Goal: Task Accomplishment & Management: Use online tool/utility

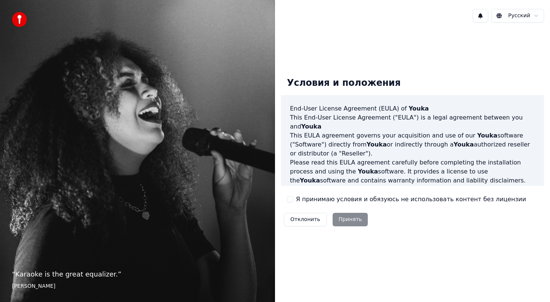
click at [290, 198] on button "Я принимаю условия и обязуюсь не использовать контент без лицензии" at bounding box center [290, 199] width 6 height 6
click at [347, 221] on button "Принять" at bounding box center [351, 219] width 36 height 13
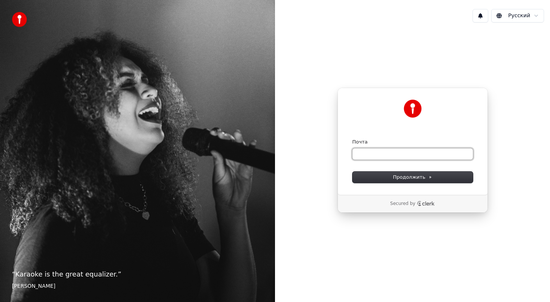
click at [385, 155] on input "Почта" at bounding box center [413, 153] width 121 height 11
type input "*"
click at [391, 173] on button "Продолжить" at bounding box center [413, 176] width 121 height 11
type input "**********"
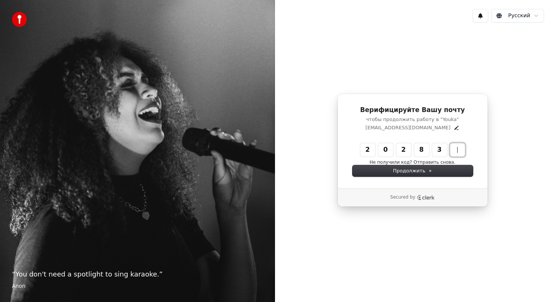
type input "******"
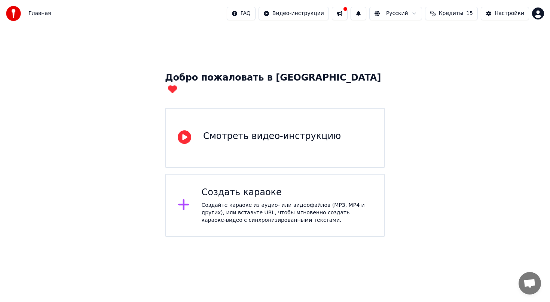
click at [292, 186] on div "Создать караоке" at bounding box center [287, 192] width 171 height 12
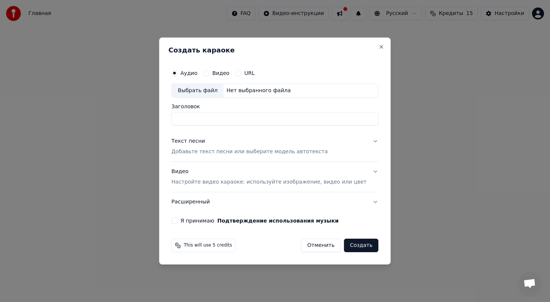
click at [177, 220] on button "Я принимаю Подтверждение использования музыки" at bounding box center [174, 220] width 6 height 6
click at [218, 92] on div "Выбрать файл" at bounding box center [198, 90] width 52 height 13
click at [201, 91] on div "Выбрать файл" at bounding box center [198, 90] width 52 height 13
type input "**********"
click at [198, 185] on p "Настройте видео караоке: используйте изображение, видео или цвет" at bounding box center [268, 181] width 195 height 7
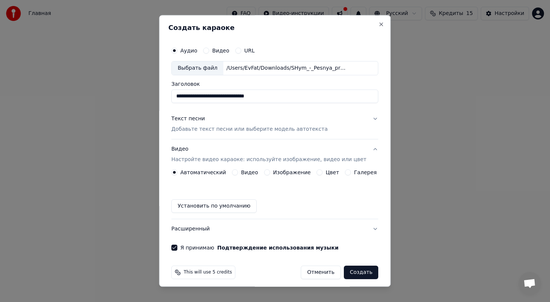
click at [270, 173] on button "Изображение" at bounding box center [267, 172] width 6 height 6
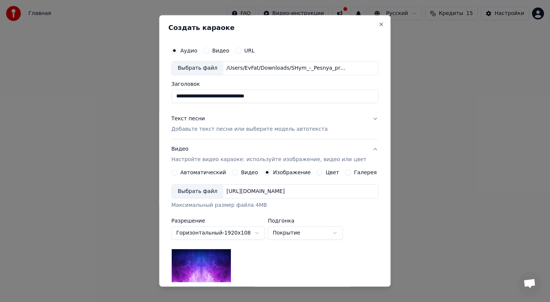
click at [211, 191] on div "Выбрать файл" at bounding box center [198, 191] width 52 height 13
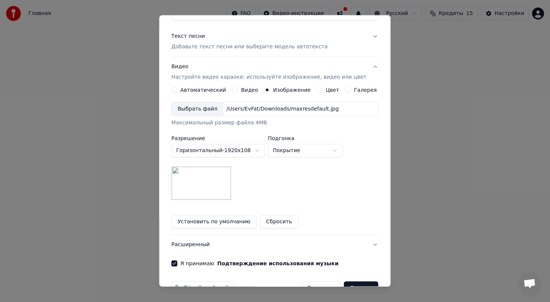
scroll to position [80, 0]
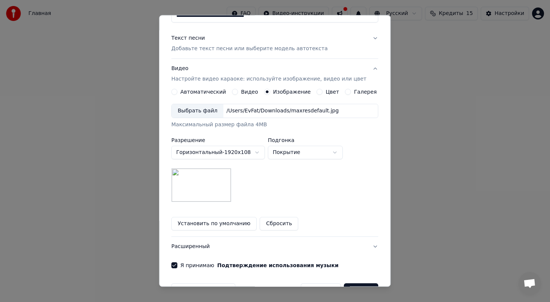
click at [304, 155] on body "**********" at bounding box center [275, 118] width 550 height 237
click at [304, 153] on body "**********" at bounding box center [275, 118] width 550 height 237
select select "****"
click at [324, 92] on div "Цвет" at bounding box center [328, 92] width 22 height 6
click at [322, 92] on button "Цвет" at bounding box center [320, 92] width 6 height 6
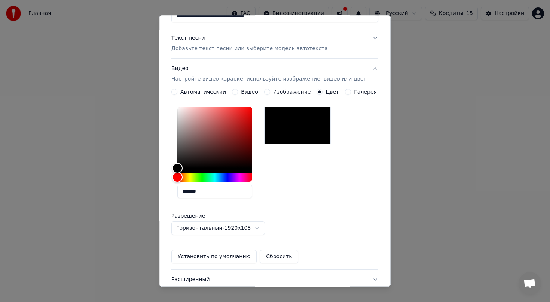
click at [349, 91] on button "Галерея" at bounding box center [348, 92] width 6 height 6
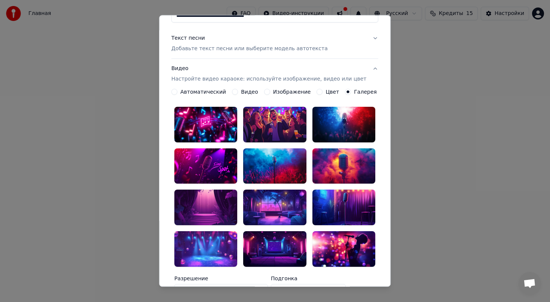
click at [241, 92] on div "Видео" at bounding box center [245, 92] width 26 height 6
click at [238, 89] on button "Видео" at bounding box center [235, 92] width 6 height 6
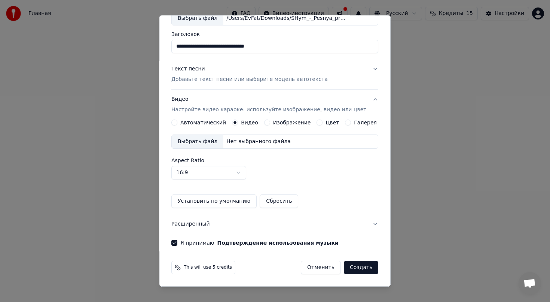
scroll to position [49, 0]
click at [276, 123] on label "Изображение" at bounding box center [292, 122] width 38 height 5
click at [270, 123] on button "Изображение" at bounding box center [267, 123] width 6 height 6
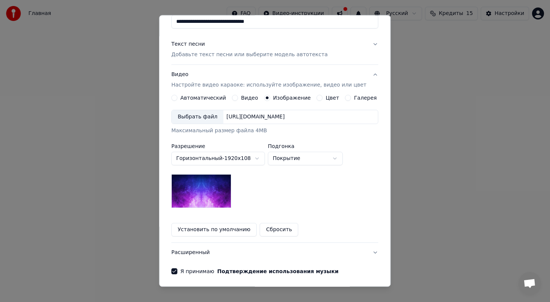
scroll to position [103, 0]
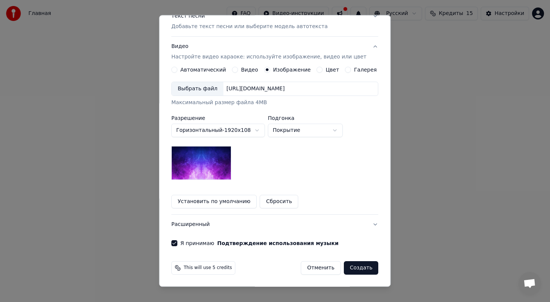
click at [253, 222] on button "Расширенный" at bounding box center [274, 223] width 207 height 19
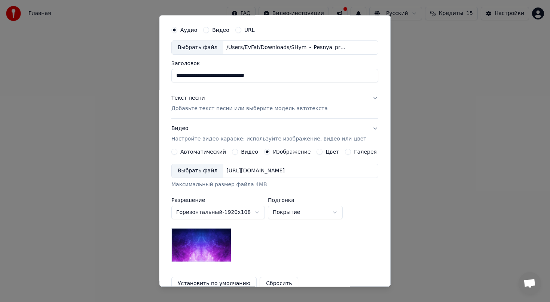
scroll to position [0, 0]
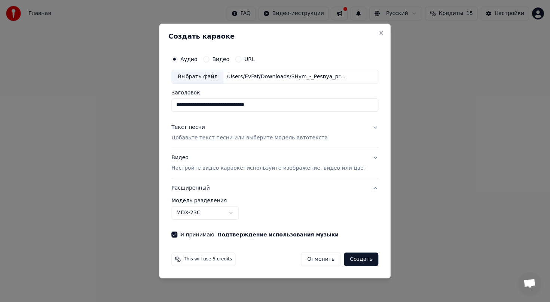
click at [228, 213] on body "**********" at bounding box center [275, 118] width 550 height 237
click at [243, 140] on p "Добавьте текст песни или выберите модель автотекста" at bounding box center [249, 137] width 156 height 7
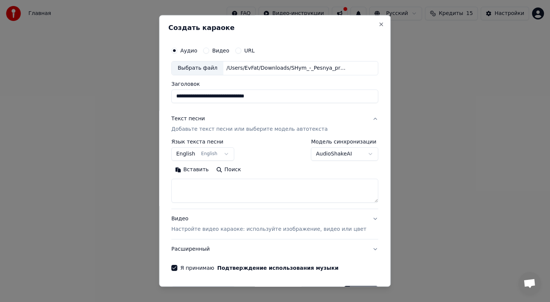
click at [210, 155] on button "English English" at bounding box center [202, 153] width 63 height 13
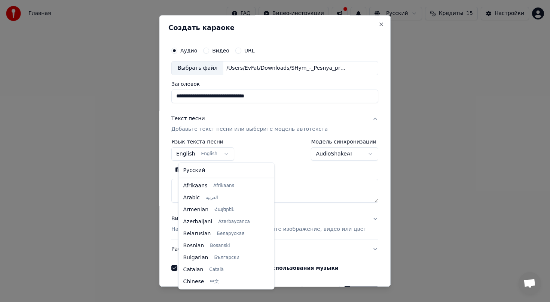
scroll to position [60, 0]
click at [265, 152] on body "**********" at bounding box center [275, 118] width 550 height 237
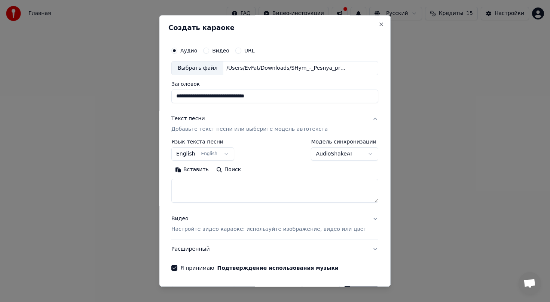
click at [198, 186] on textarea at bounding box center [274, 191] width 207 height 24
click at [202, 170] on button "Вставить" at bounding box center [191, 170] width 41 height 12
type textarea "**********"
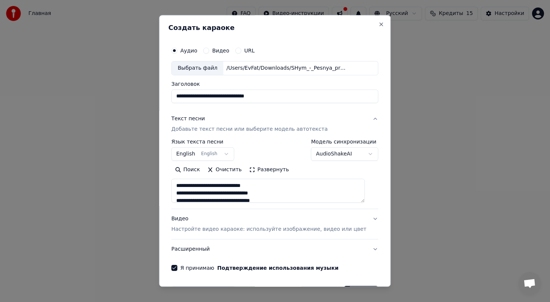
click at [191, 156] on body "**********" at bounding box center [275, 118] width 550 height 237
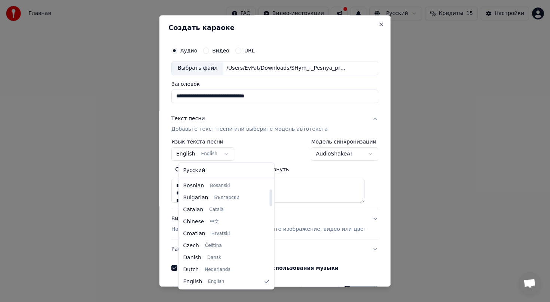
select select "**"
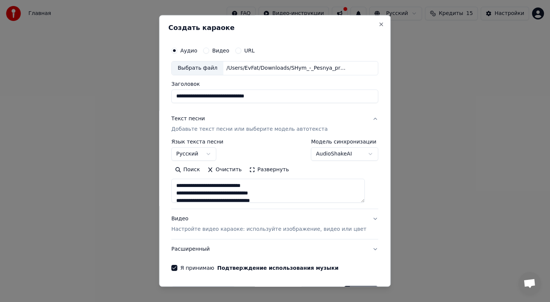
click at [271, 147] on div "**********" at bounding box center [274, 150] width 207 height 22
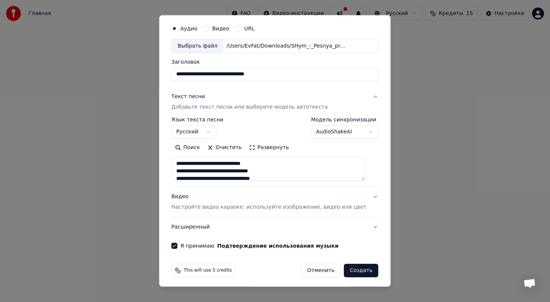
scroll to position [25, 0]
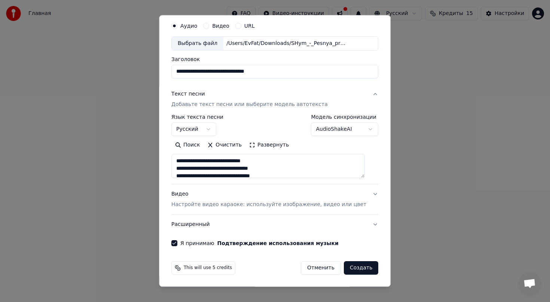
click at [352, 266] on button "Создать" at bounding box center [361, 267] width 34 height 13
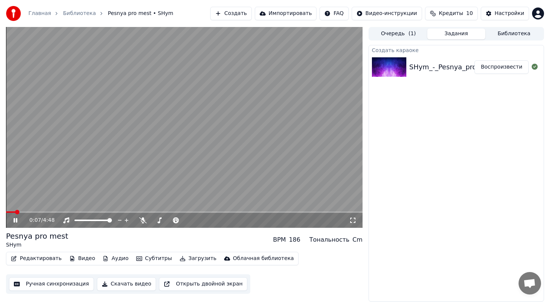
click at [351, 220] on icon at bounding box center [352, 220] width 7 height 6
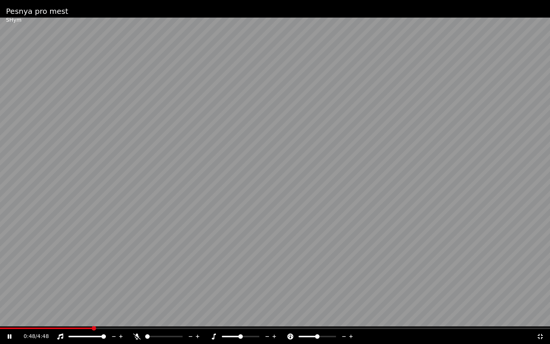
click at [156, 301] on span at bounding box center [275, 328] width 550 height 1
click at [143, 301] on div "1:23 / 4:48" at bounding box center [275, 336] width 550 height 15
click at [135, 301] on div at bounding box center [167, 336] width 68 height 7
click at [238, 301] on span at bounding box center [238, 337] width 4 height 4
click at [268, 301] on icon at bounding box center [267, 336] width 7 height 7
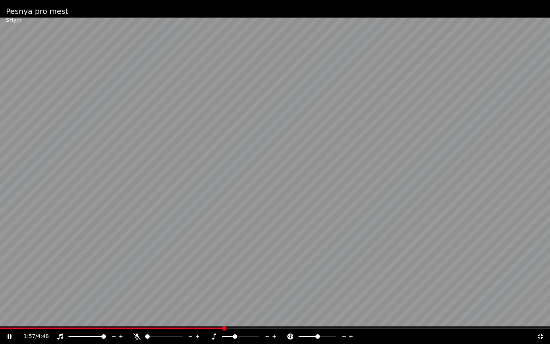
click at [346, 301] on icon at bounding box center [344, 336] width 7 height 7
click at [352, 301] on icon at bounding box center [351, 336] width 7 height 7
click at [200, 301] on icon at bounding box center [197, 336] width 7 height 7
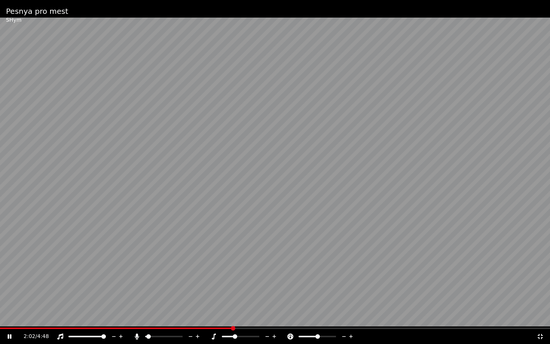
click at [200, 301] on icon at bounding box center [197, 336] width 7 height 7
click at [159, 301] on span at bounding box center [157, 337] width 4 height 4
click at [269, 301] on icon at bounding box center [267, 336] width 7 height 7
click at [275, 301] on icon at bounding box center [274, 337] width 4 height 4
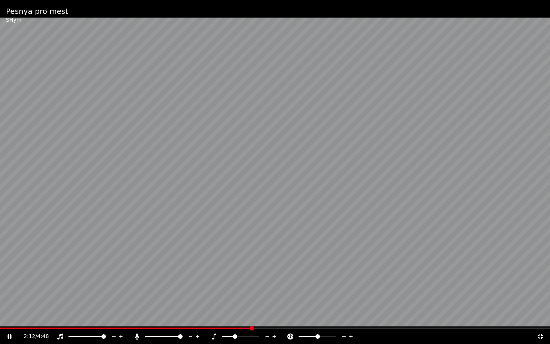
click at [275, 301] on icon at bounding box center [274, 337] width 4 height 4
click at [353, 301] on icon at bounding box center [351, 336] width 7 height 7
click at [276, 301] on icon at bounding box center [274, 336] width 7 height 7
click at [345, 301] on icon at bounding box center [344, 336] width 4 height 1
click at [275, 301] on icon at bounding box center [274, 336] width 7 height 7
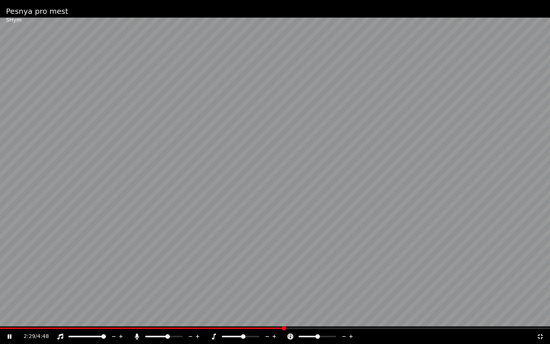
click at [165, 301] on span at bounding box center [167, 337] width 4 height 4
click at [275, 301] on icon at bounding box center [274, 336] width 7 height 7
click at [274, 301] on icon at bounding box center [274, 337] width 4 height 4
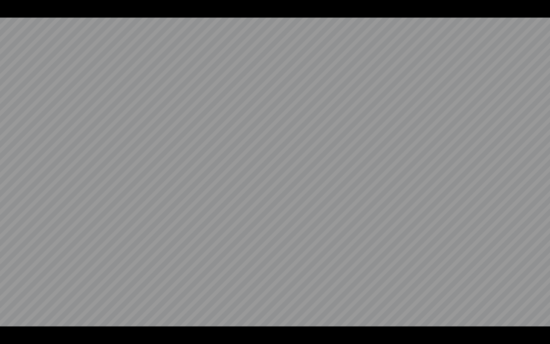
click at [274, 301] on video at bounding box center [275, 172] width 550 height 344
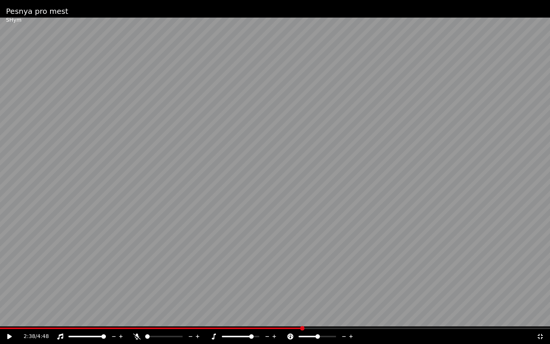
click at [274, 301] on icon at bounding box center [274, 337] width 4 height 4
click at [259, 281] on video at bounding box center [275, 172] width 550 height 344
click at [277, 301] on icon at bounding box center [274, 336] width 7 height 7
click at [268, 301] on icon at bounding box center [267, 336] width 7 height 7
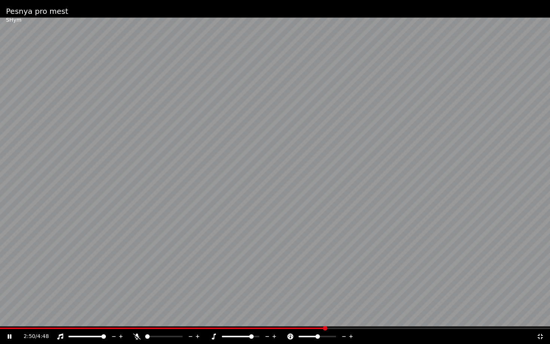
click at [268, 301] on icon at bounding box center [267, 336] width 7 height 7
click at [268, 301] on icon at bounding box center [267, 336] width 4 height 1
click at [428, 301] on span at bounding box center [275, 328] width 550 height 1
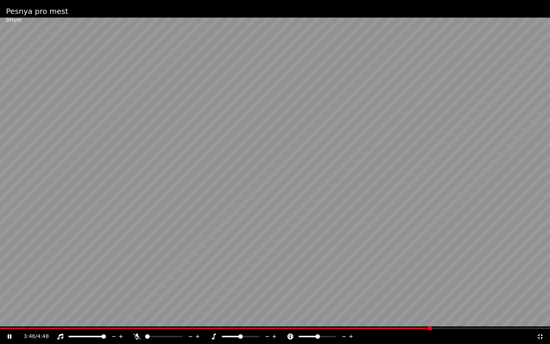
click at [510, 301] on div "3:46 / 4:48" at bounding box center [275, 336] width 550 height 15
click at [515, 301] on span at bounding box center [275, 328] width 550 height 1
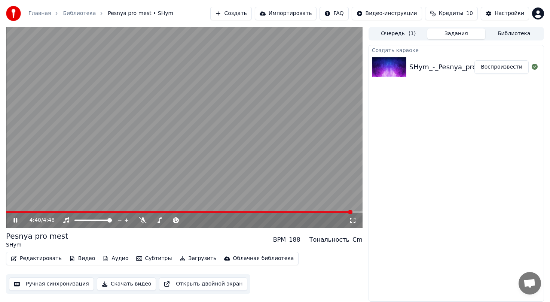
click at [409, 35] on span "( 1 )" at bounding box center [412, 33] width 7 height 7
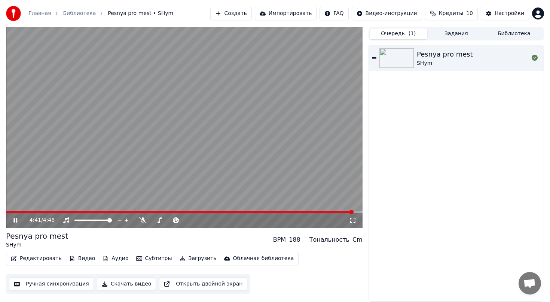
click at [449, 36] on button "Задания" at bounding box center [456, 33] width 58 height 11
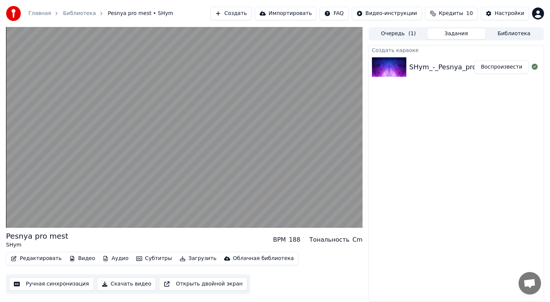
click at [453, 70] on div "SHym_-_Pesnya_pro_mest_([DOMAIN_NAME])" at bounding box center [485, 67] width 152 height 10
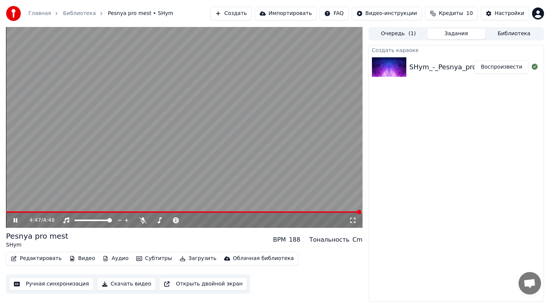
click at [47, 260] on button "Редактировать" at bounding box center [36, 258] width 57 height 10
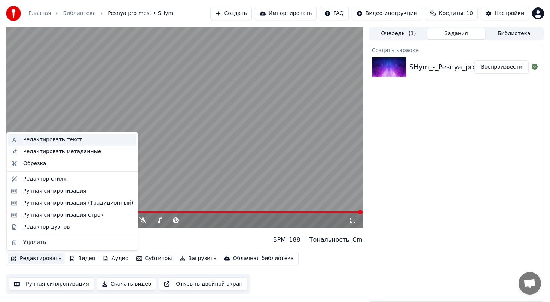
click at [56, 138] on div "Редактировать текст" at bounding box center [52, 139] width 59 height 7
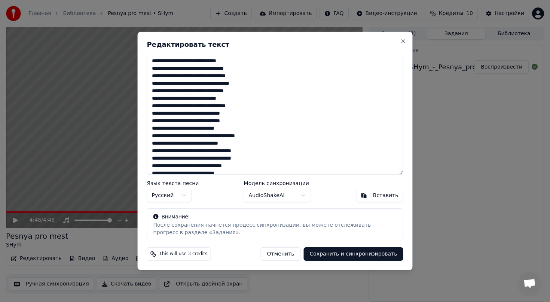
click at [185, 82] on textarea at bounding box center [275, 114] width 256 height 121
click at [181, 144] on textarea at bounding box center [275, 114] width 256 height 121
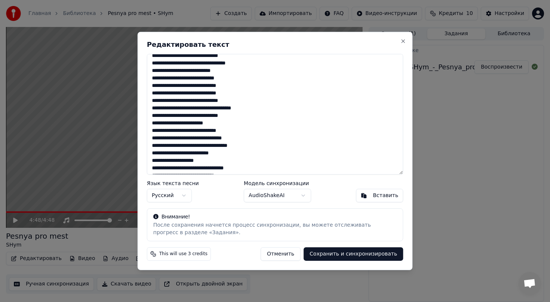
scroll to position [425, 0]
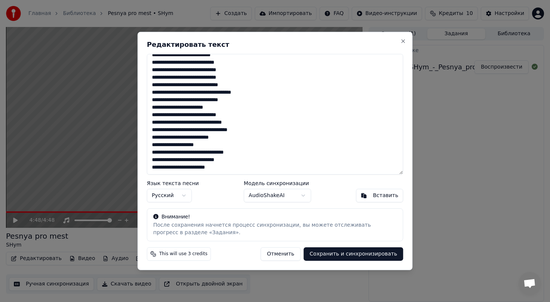
type textarea "**********"
click at [354, 255] on button "Сохранить и синхронизировать" at bounding box center [354, 253] width 100 height 13
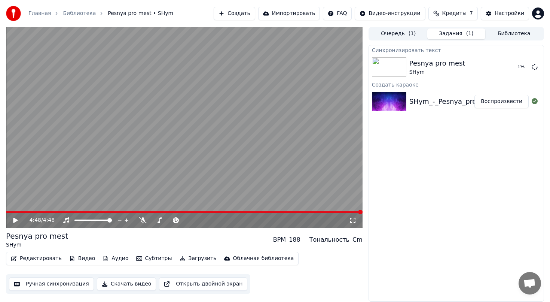
click at [46, 259] on button "Редактировать" at bounding box center [36, 258] width 57 height 10
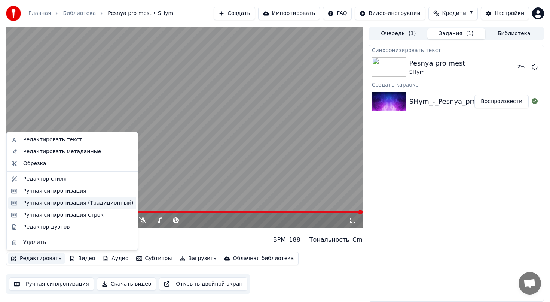
click at [55, 203] on div "Ручная синхронизация (Традиционный)" at bounding box center [78, 202] width 110 height 7
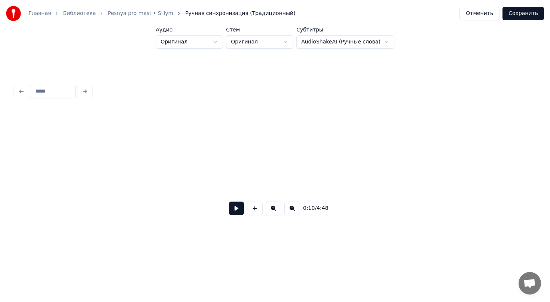
scroll to position [0, 798]
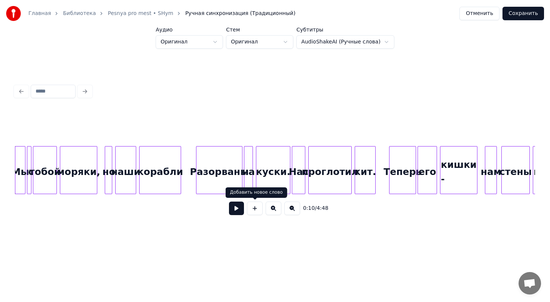
click at [235, 211] on button at bounding box center [236, 207] width 15 height 13
click at [478, 7] on button "Отменить" at bounding box center [480, 13] width 40 height 13
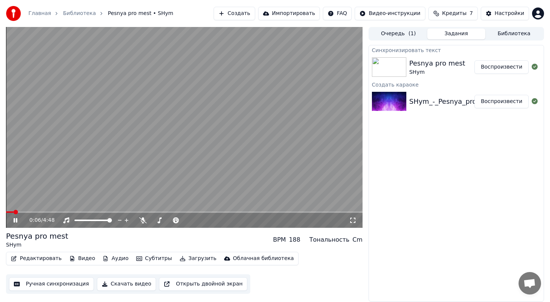
click at [25, 260] on button "Редактировать" at bounding box center [36, 258] width 57 height 10
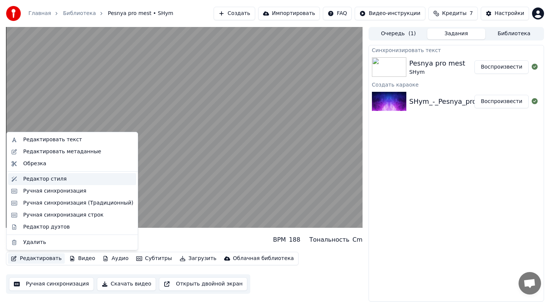
click at [47, 179] on div "Редактор стиля" at bounding box center [44, 178] width 43 height 7
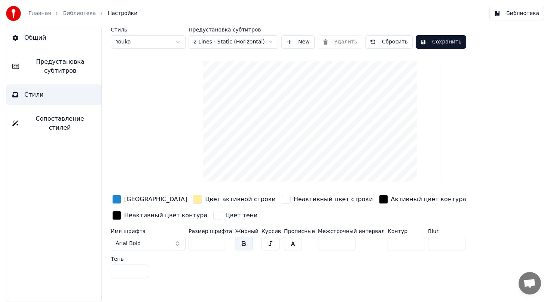
click at [193, 200] on div "button" at bounding box center [197, 199] width 9 height 9
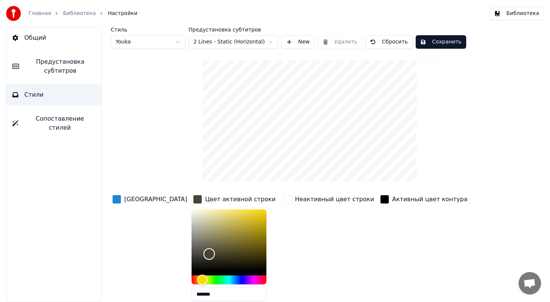
drag, startPoint x: 197, startPoint y: 208, endPoint x: 190, endPoint y: 256, distance: 48.4
click at [204, 256] on div "Color" at bounding box center [210, 254] width 12 height 12
drag, startPoint x: 190, startPoint y: 256, endPoint x: 206, endPoint y: 241, distance: 21.4
click at [225, 241] on div "Color" at bounding box center [231, 241] width 12 height 12
drag, startPoint x: 206, startPoint y: 241, endPoint x: 240, endPoint y: 266, distance: 42.3
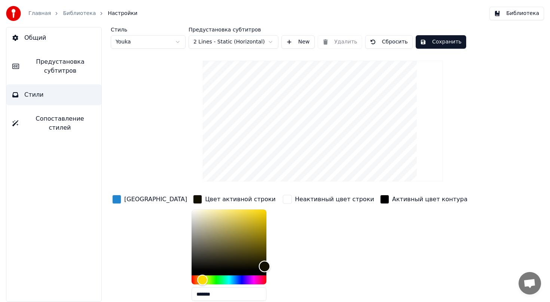
click at [259, 266] on div "Color" at bounding box center [265, 266] width 12 height 12
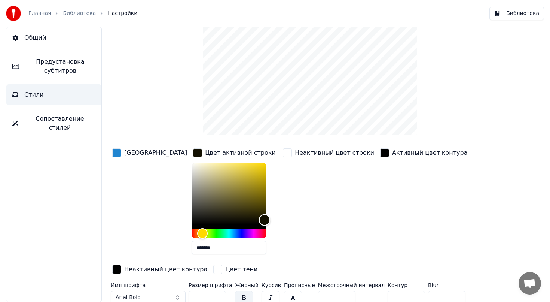
scroll to position [51, 0]
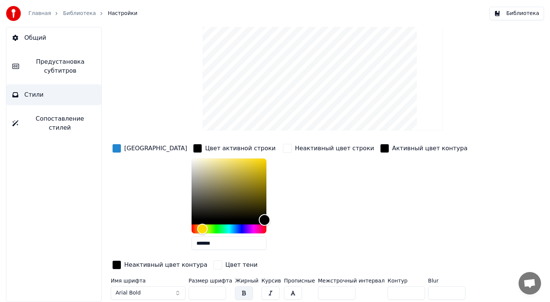
drag, startPoint x: 240, startPoint y: 216, endPoint x: 240, endPoint y: 226, distance: 10.5
click at [240, 226] on div at bounding box center [229, 195] width 75 height 75
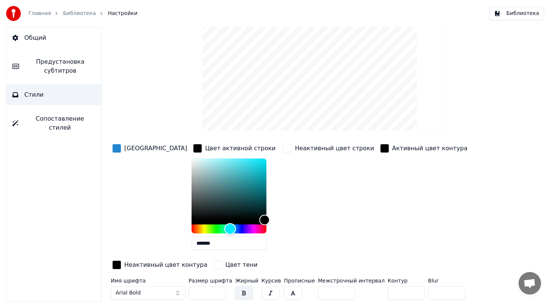
drag, startPoint x: 180, startPoint y: 228, endPoint x: 205, endPoint y: 232, distance: 25.7
click at [225, 232] on div "Hue" at bounding box center [231, 229] width 12 height 12
type input "*******"
drag, startPoint x: 240, startPoint y: 219, endPoint x: 167, endPoint y: 158, distance: 94.8
click at [187, 158] on div "Color" at bounding box center [193, 159] width 12 height 12
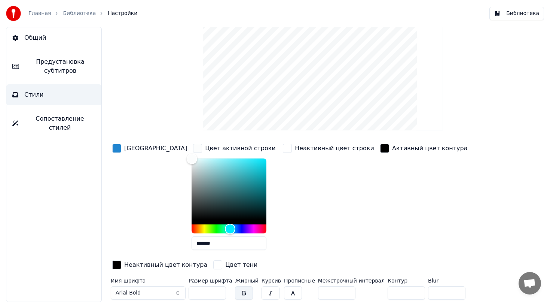
click at [158, 291] on button "Arial Bold" at bounding box center [148, 292] width 75 height 13
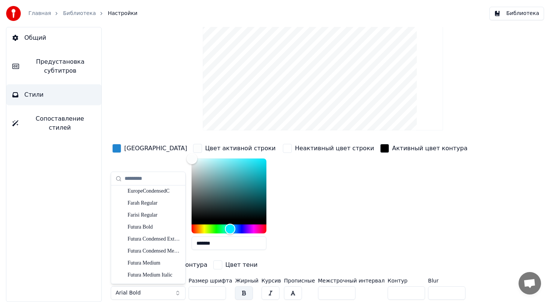
scroll to position [1990, 0]
click at [140, 177] on input "text" at bounding box center [153, 178] width 56 height 15
type input "*"
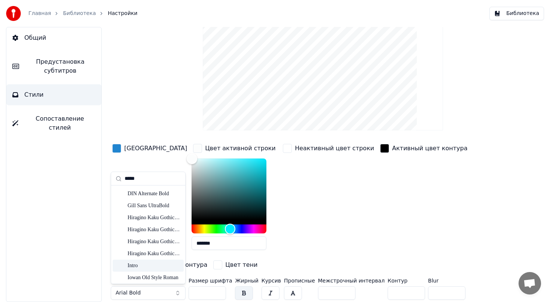
type input "*****"
click at [136, 264] on div "Intro" at bounding box center [154, 265] width 53 height 7
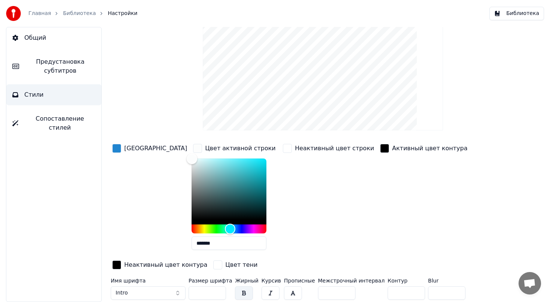
scroll to position [0, 0]
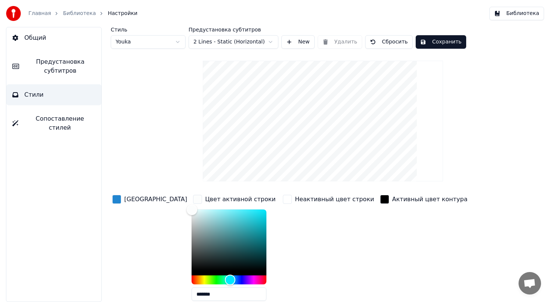
click at [236, 41] on html "Главная Библиотека Настройки Библиотека Общий Предустановка субтитров Стили Соп…" at bounding box center [275, 151] width 550 height 302
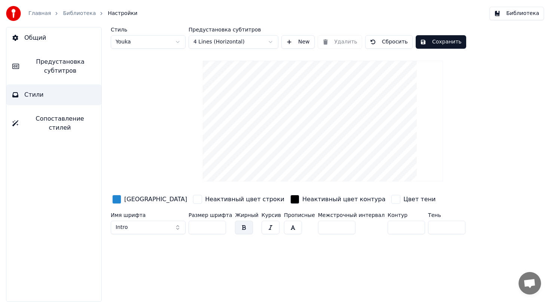
click at [228, 40] on html "Главная Библиотека Настройки Библиотека Общий Предустановка субтитров Стили Соп…" at bounding box center [275, 151] width 550 height 302
click at [214, 43] on html "Главная Библиотека Настройки Библиотека Общий Предустановка субтитров Стили Соп…" at bounding box center [275, 151] width 550 height 302
click at [217, 45] on html "Главная Библиотека Настройки Библиотека Общий Предустановка субтитров Стили Соп…" at bounding box center [275, 151] width 550 height 302
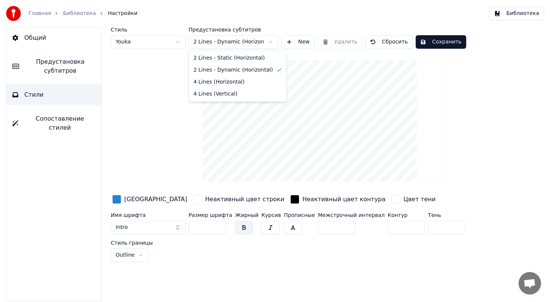
click at [220, 43] on html "Главная Библиотека Настройки Библиотека Общий Предустановка субтитров Стили Соп…" at bounding box center [275, 151] width 550 height 302
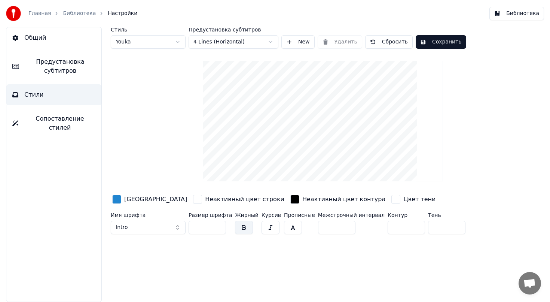
click at [427, 45] on button "Сохранить" at bounding box center [441, 41] width 51 height 13
click at [426, 43] on button "Готово" at bounding box center [436, 41] width 40 height 13
click at [426, 43] on button "Сохранить" at bounding box center [441, 41] width 51 height 13
click at [155, 41] on html "Главная Библиотека Настройки Библиотека Общий Предустановка субтитров Стили Соп…" at bounding box center [275, 151] width 550 height 302
click at [136, 39] on html "Главная Библиотека Настройки Библиотека Общий Предустановка субтитров Стили Соп…" at bounding box center [275, 151] width 550 height 302
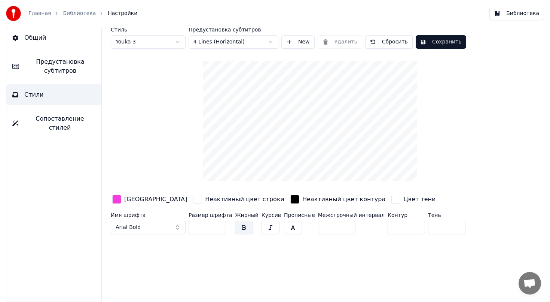
click at [435, 44] on button "Сохранить" at bounding box center [441, 41] width 51 height 13
click at [73, 15] on link "Библиотека" at bounding box center [79, 13] width 33 height 7
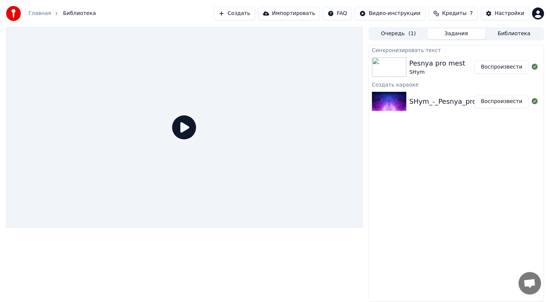
click at [178, 126] on icon at bounding box center [184, 127] width 24 height 24
click at [418, 97] on div "SHym_-_Pesnya_pro_mest_([DOMAIN_NAME])" at bounding box center [485, 101] width 152 height 10
click at [418, 68] on div "Pesnya pro mest" at bounding box center [437, 63] width 56 height 10
click at [507, 36] on button "Библиотека" at bounding box center [514, 33] width 58 height 11
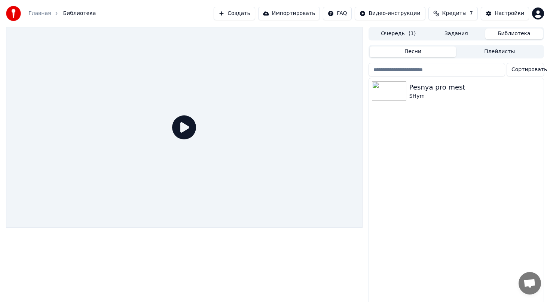
click at [411, 36] on span "( 1 )" at bounding box center [412, 33] width 7 height 7
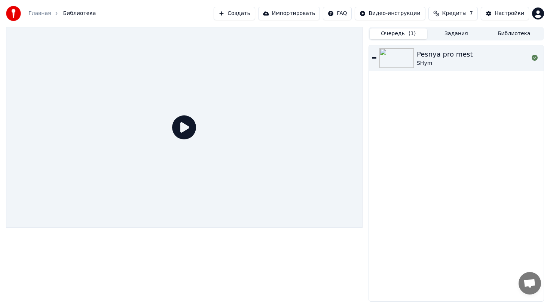
click at [412, 59] on img at bounding box center [396, 57] width 34 height 19
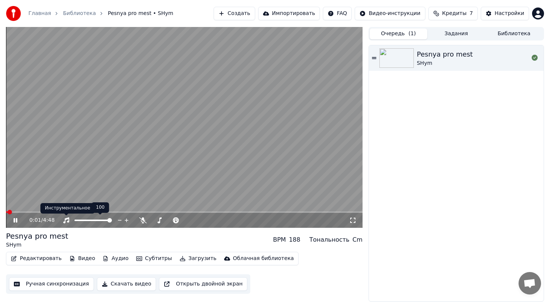
click at [60, 212] on div "Инструментальное Инструментальное" at bounding box center [67, 208] width 54 height 10
click at [73, 210] on div "Инструментальное Инструментальное" at bounding box center [67, 208] width 54 height 10
click at [109, 210] on video at bounding box center [184, 127] width 357 height 201
click at [94, 210] on span at bounding box center [94, 212] width 4 height 4
click at [12, 220] on icon at bounding box center [21, 220] width 18 height 6
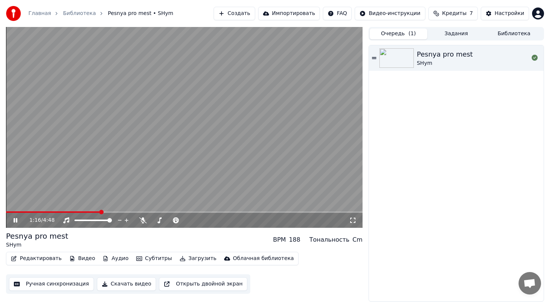
click at [240, 150] on video at bounding box center [184, 127] width 357 height 201
click at [342, 13] on html "Главная Библиотека Pesnya pro mest • SHym Создать Импортировать FAQ Видео-инстр…" at bounding box center [275, 151] width 550 height 302
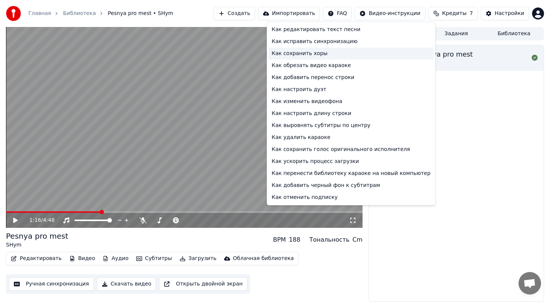
click at [318, 54] on div "Как сохранить хоры" at bounding box center [351, 54] width 165 height 12
